Goal: Information Seeking & Learning: Learn about a topic

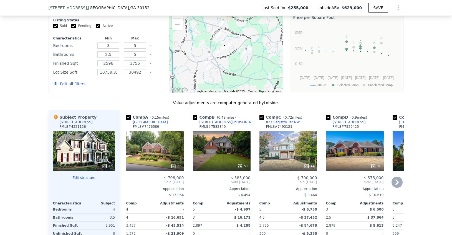
scroll to position [496, 0]
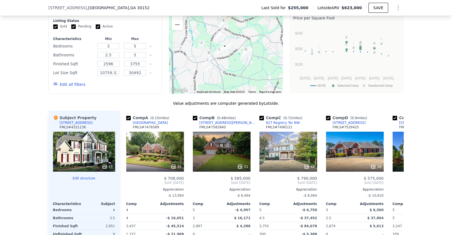
click at [69, 83] on button "Edit all filters" at bounding box center [69, 85] width 32 height 6
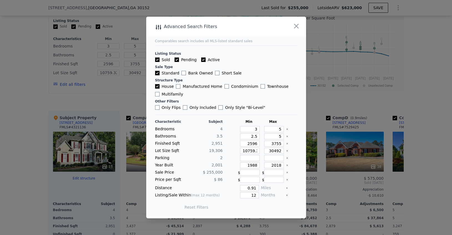
click at [158, 109] on input "Only Flips" at bounding box center [157, 107] width 4 height 4
checkbox input "true"
click at [266, 207] on button "Update Search" at bounding box center [257, 207] width 42 height 8
click at [287, 151] on icon "Clear" at bounding box center [287, 151] width 2 height 2
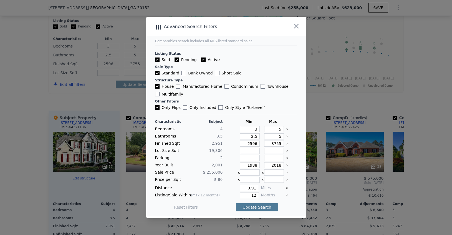
click at [258, 207] on button "Update Search" at bounding box center [257, 207] width 42 height 8
click at [296, 27] on icon "button" at bounding box center [296, 26] width 5 height 5
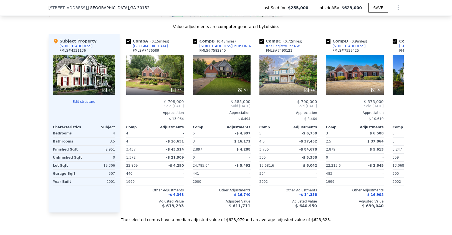
scroll to position [0, 0]
type input "10759.32"
type input "30492"
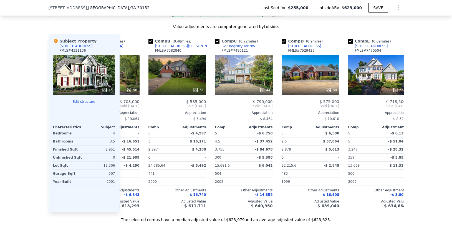
scroll to position [0, 388]
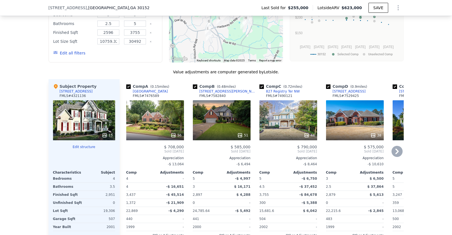
scroll to position [530, 0]
